Goal: Communication & Community: Participate in discussion

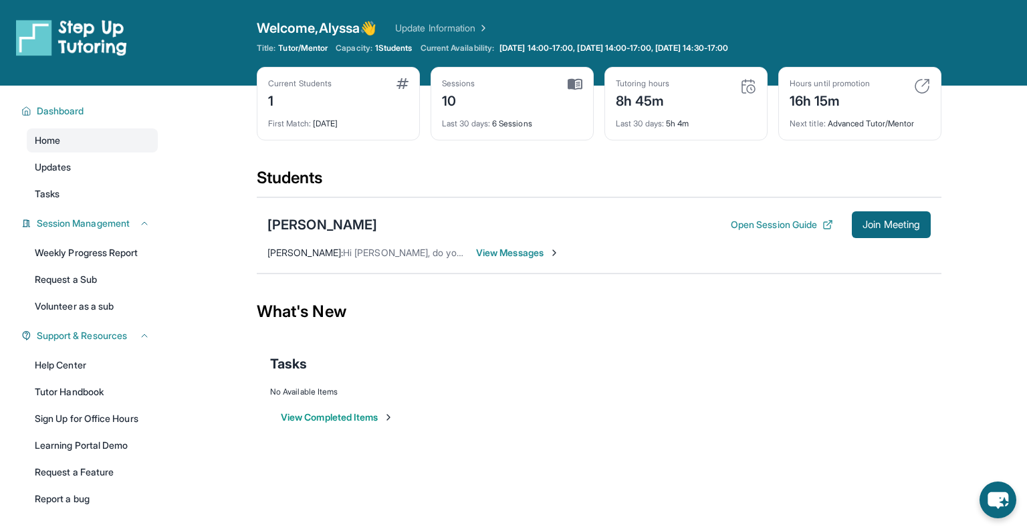
click at [506, 233] on div "[PERSON_NAME] Open Session Guide Join Meeting" at bounding box center [600, 224] width 664 height 27
click at [506, 246] on span "View Messages" at bounding box center [518, 252] width 84 height 13
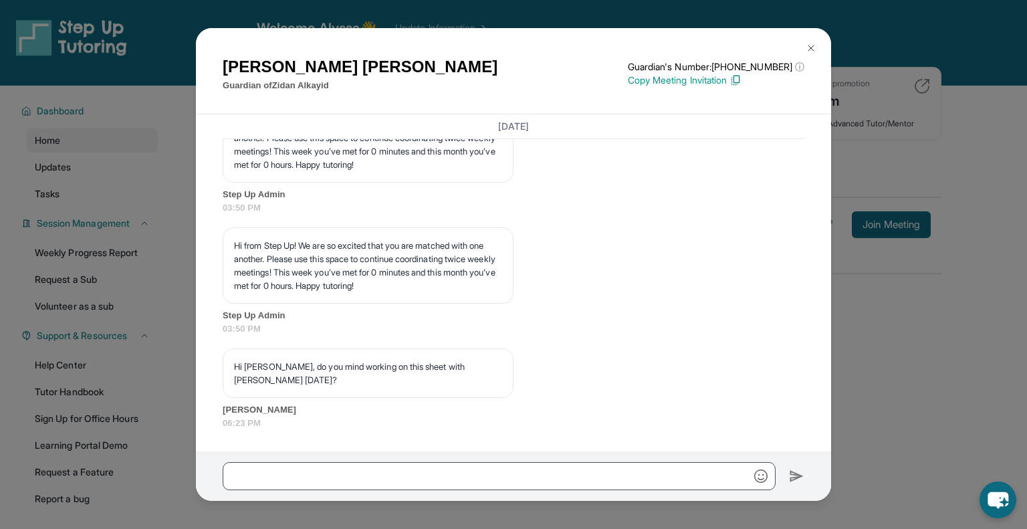
scroll to position [11537, 0]
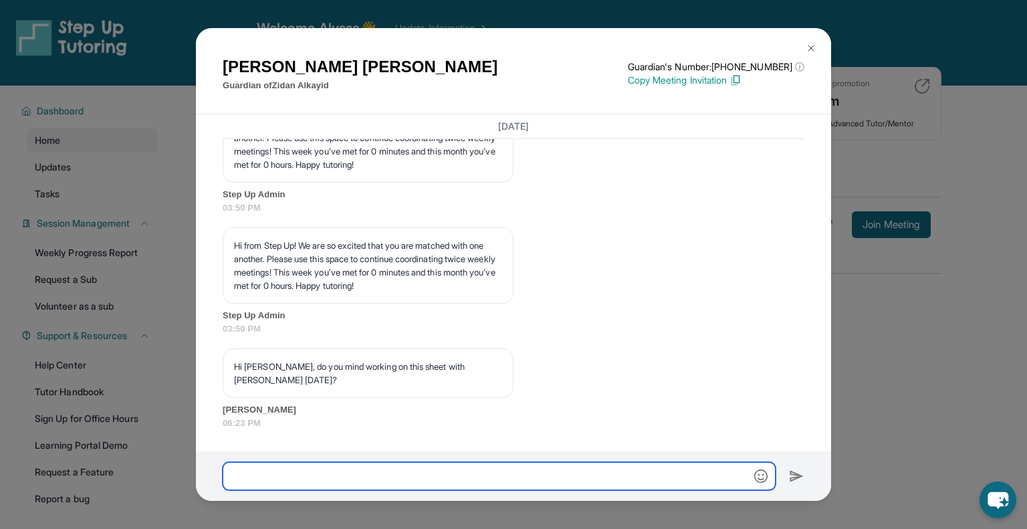
click at [415, 479] on input "text" at bounding box center [499, 476] width 553 height 28
type input "**********"
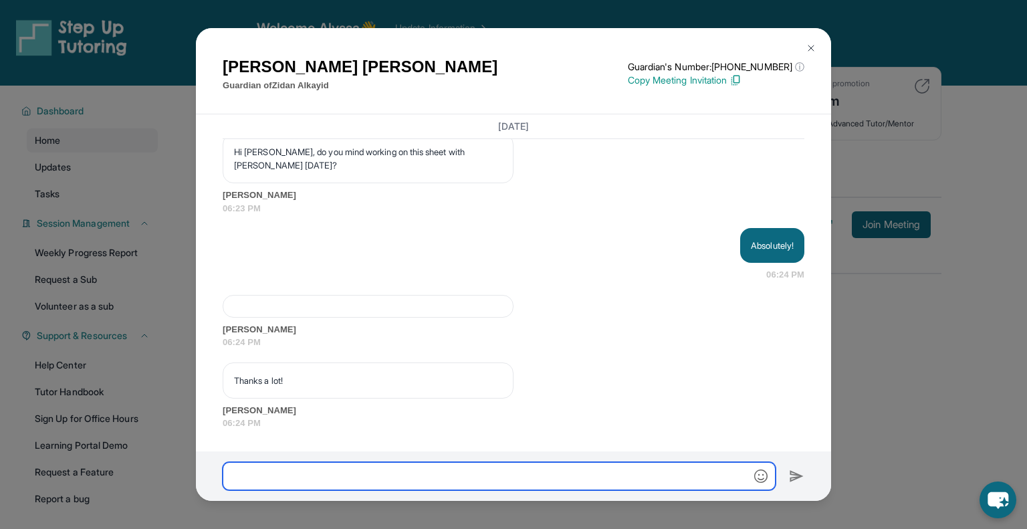
scroll to position [11751, 0]
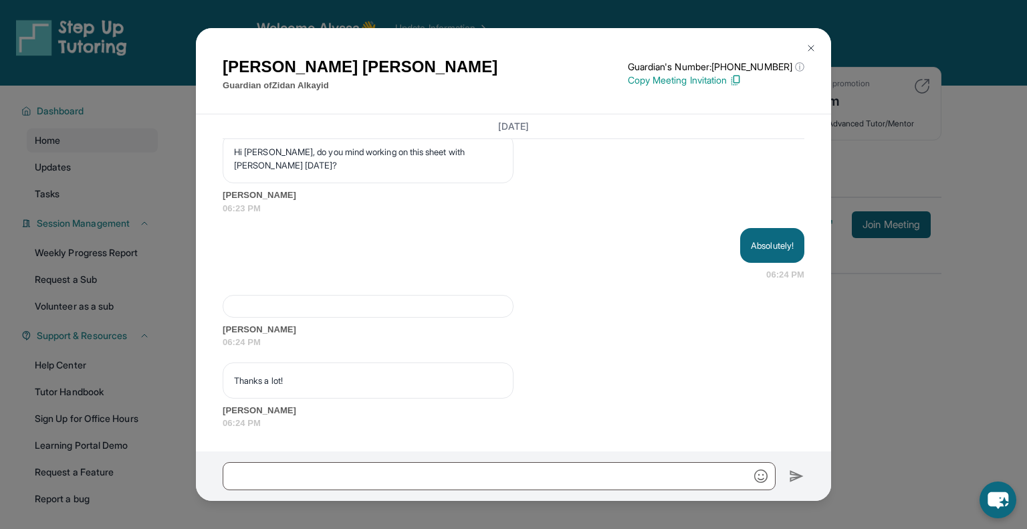
click at [813, 47] on img at bounding box center [811, 48] width 11 height 11
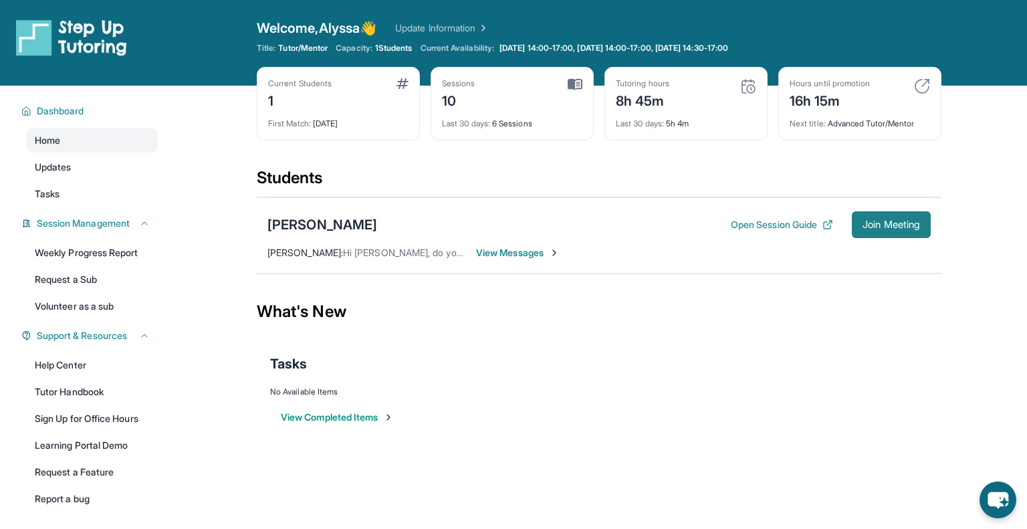
click at [882, 232] on button "Join Meeting" at bounding box center [891, 224] width 79 height 27
